Goal: Task Accomplishment & Management: Use online tool/utility

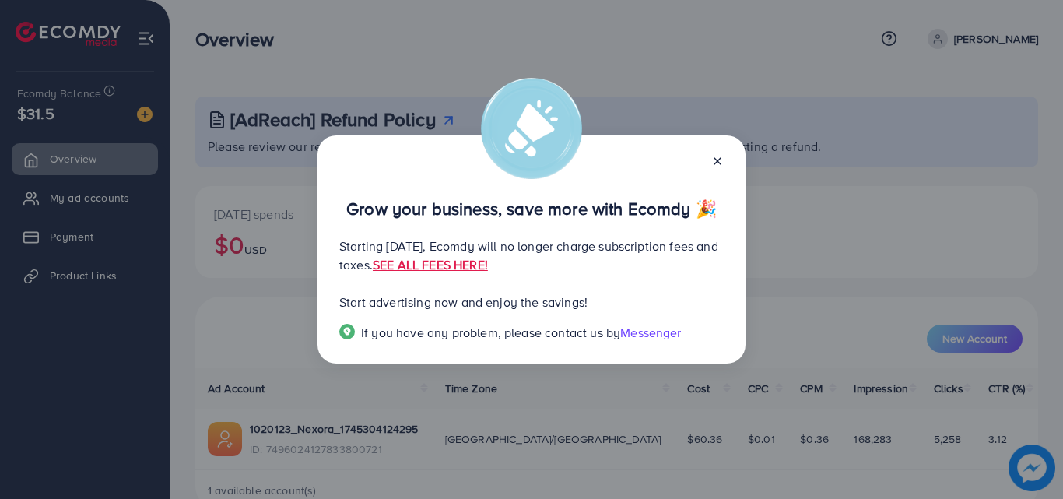
click at [710, 153] on div at bounding box center [711, 160] width 25 height 18
click at [721, 160] on icon at bounding box center [717, 161] width 12 height 12
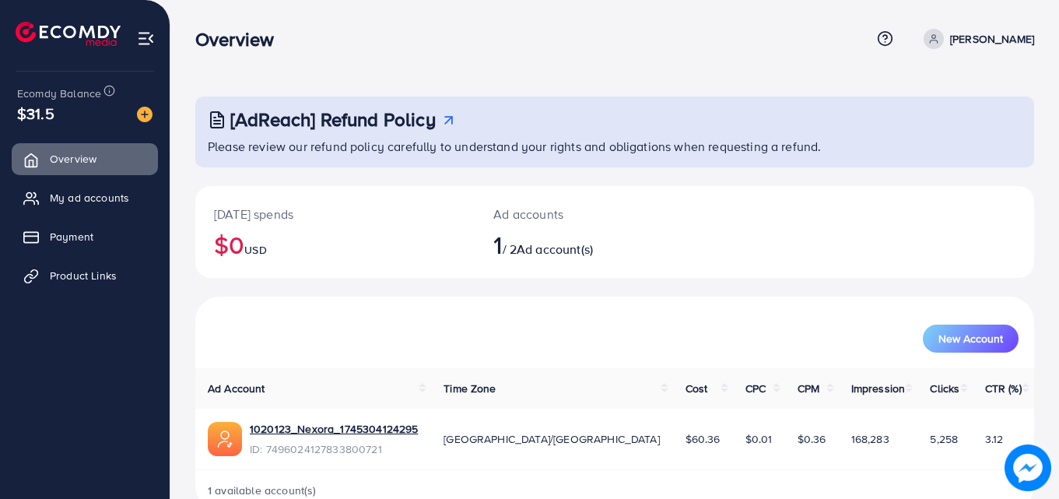
click at [556, 251] on span "Ad account(s)" at bounding box center [555, 248] width 76 height 17
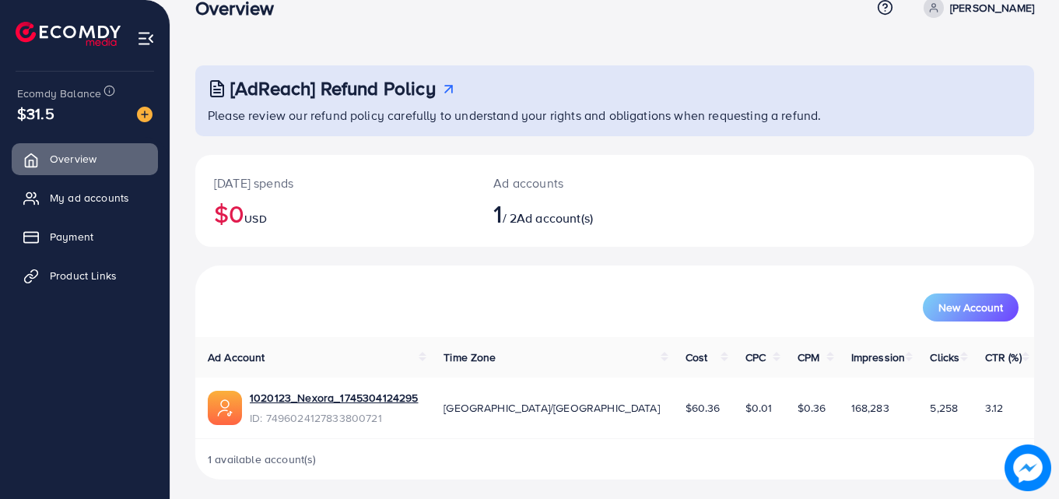
scroll to position [37, 0]
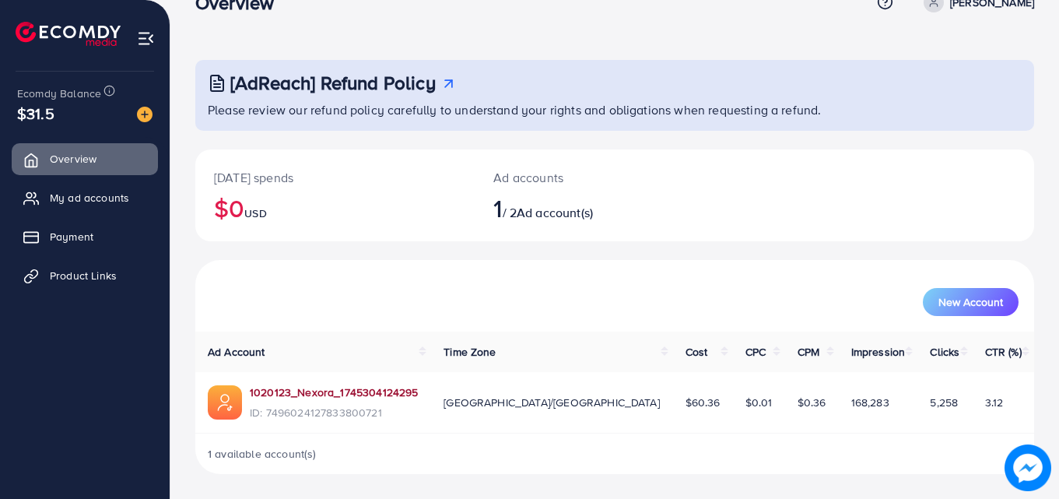
click at [394, 394] on link "1020123_Nexora_1745304124295" at bounding box center [334, 392] width 168 height 16
